Goal: Navigation & Orientation: Find specific page/section

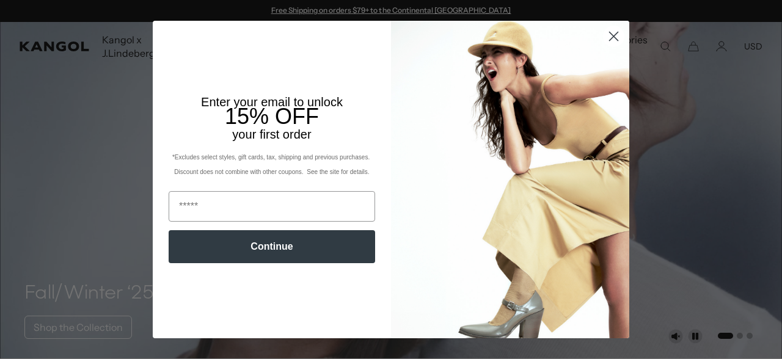
click at [616, 34] on icon "Close dialog" at bounding box center [613, 36] width 9 height 9
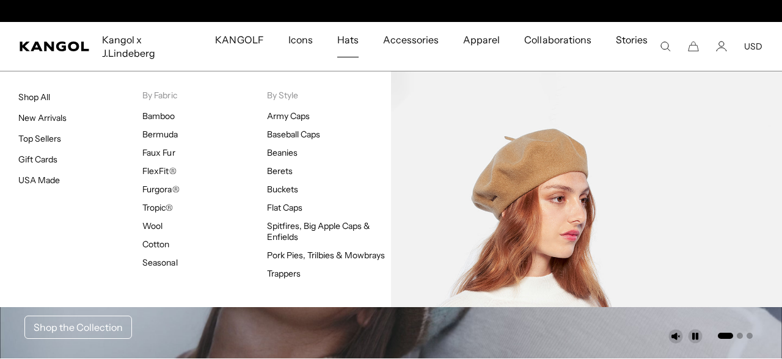
scroll to position [0, 252]
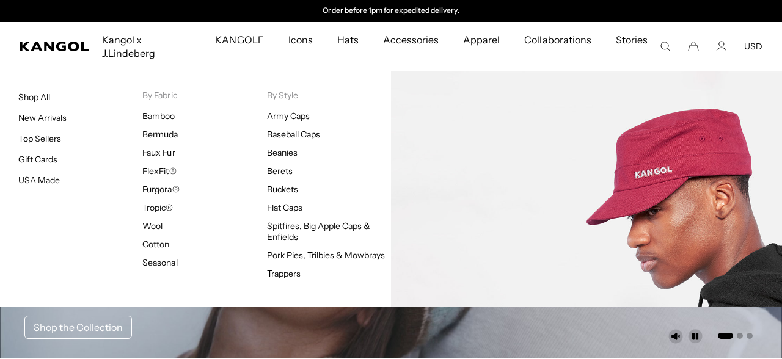
click at [294, 111] on link "Army Caps" at bounding box center [288, 116] width 43 height 11
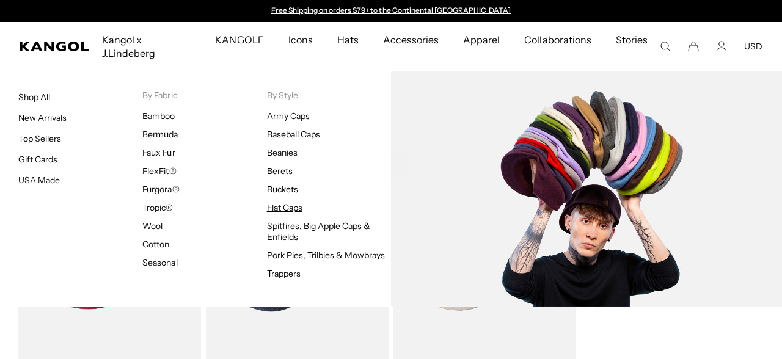
click at [293, 202] on link "Flat Caps" at bounding box center [284, 207] width 35 height 11
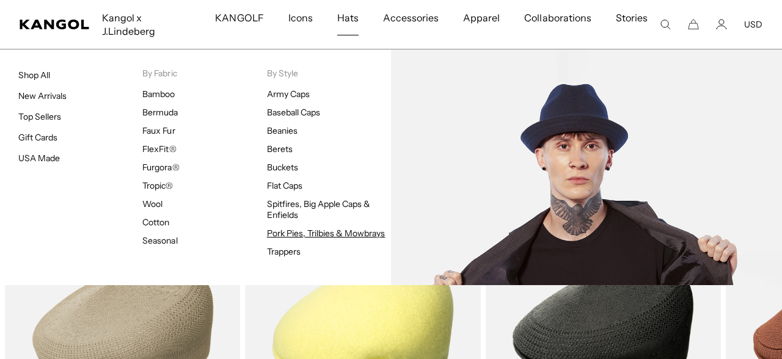
click at [301, 228] on link "Pork Pies, Trilbies & Mowbrays" at bounding box center [326, 233] width 118 height 11
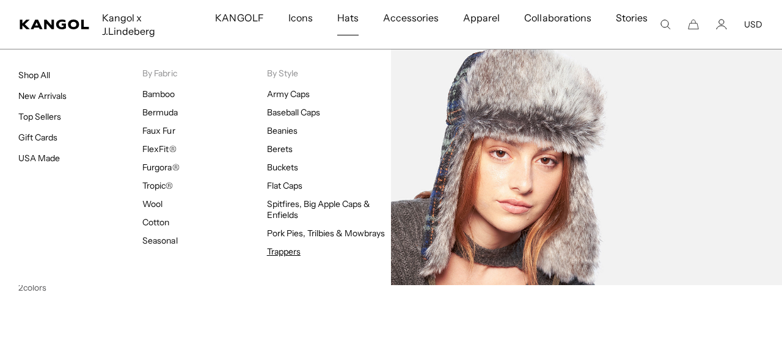
click at [284, 246] on link "Trappers" at bounding box center [284, 251] width 34 height 11
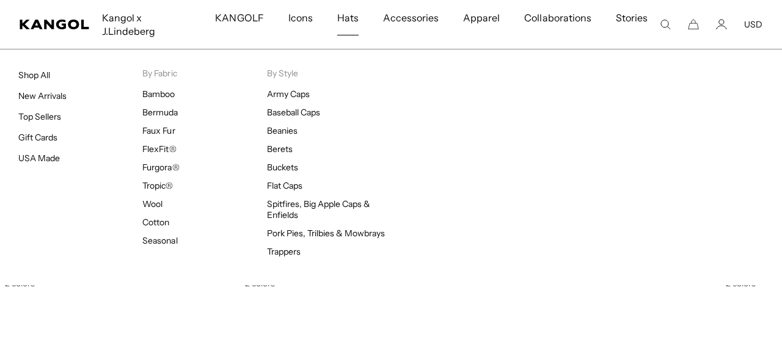
scroll to position [0, 252]
click at [32, 153] on link "USA Made" at bounding box center [39, 158] width 42 height 11
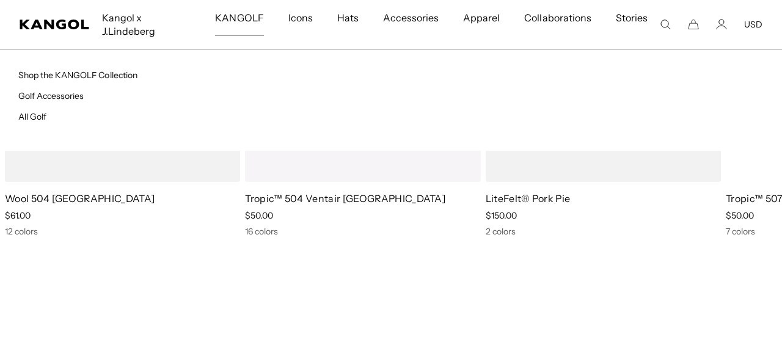
scroll to position [0, 252]
